Goal: Task Accomplishment & Management: Use online tool/utility

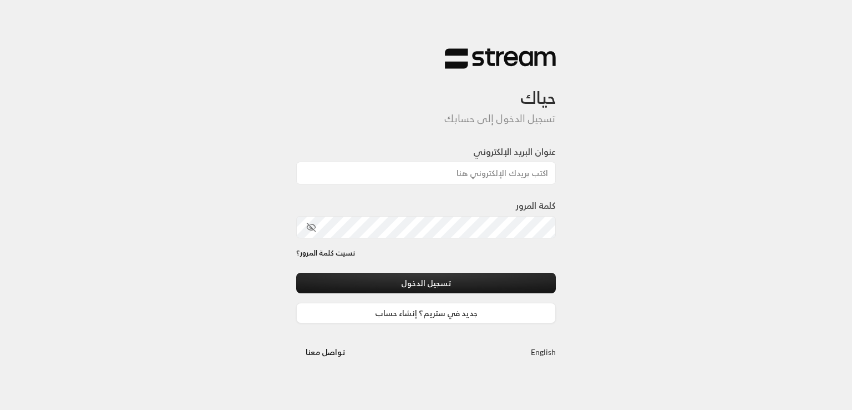
type input "[EMAIL_ADDRESS][DOMAIN_NAME]"
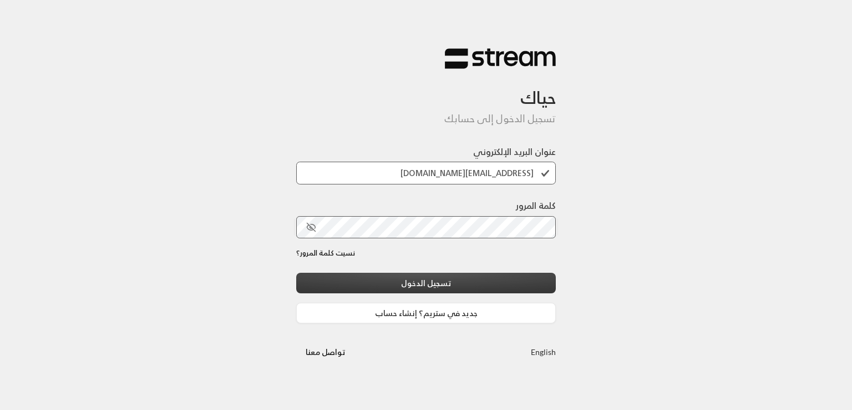
click at [433, 284] on button "تسجيل الدخول" at bounding box center [426, 283] width 260 height 21
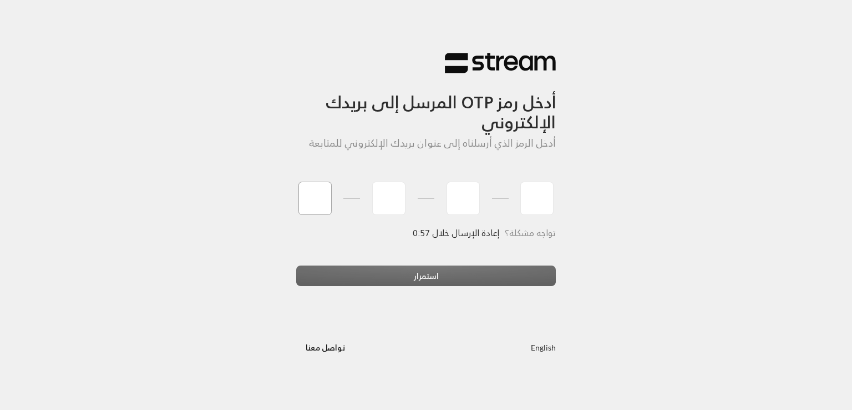
type input "1"
type input "2"
type input "3"
type input "4"
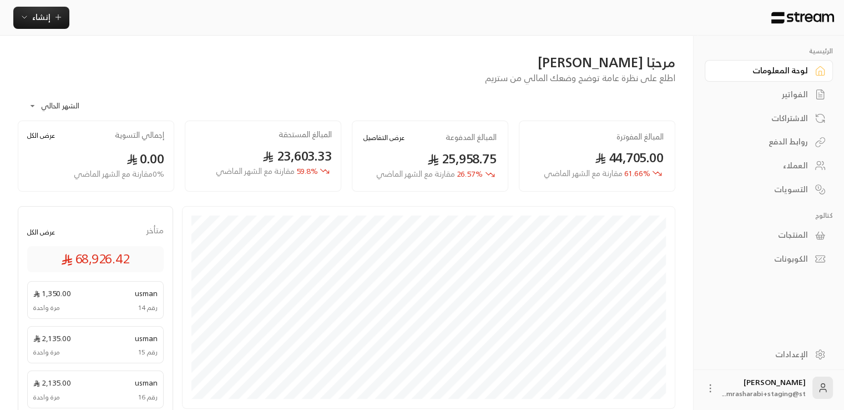
click at [799, 139] on div "روابط الدفع" at bounding box center [763, 141] width 89 height 11
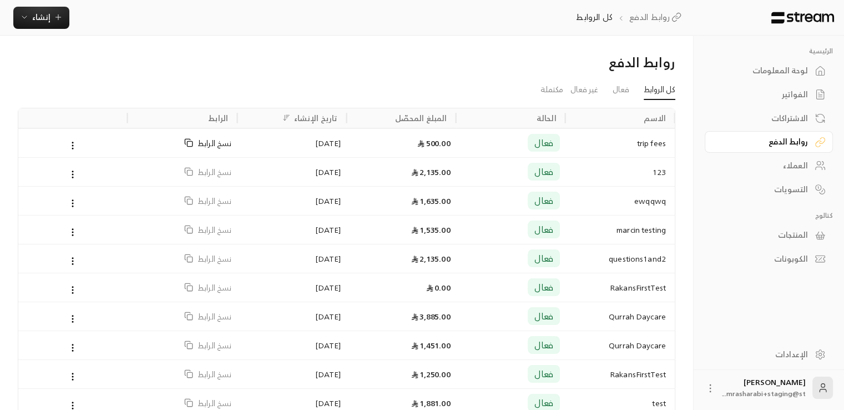
click at [202, 148] on span "نسخ الرابط" at bounding box center [215, 143] width 34 height 28
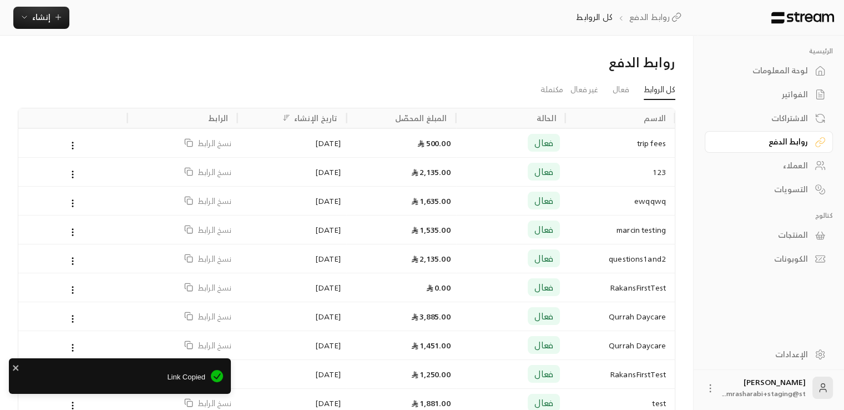
click at [70, 140] on icon at bounding box center [73, 145] width 10 height 10
